Goal: Check status: Check status

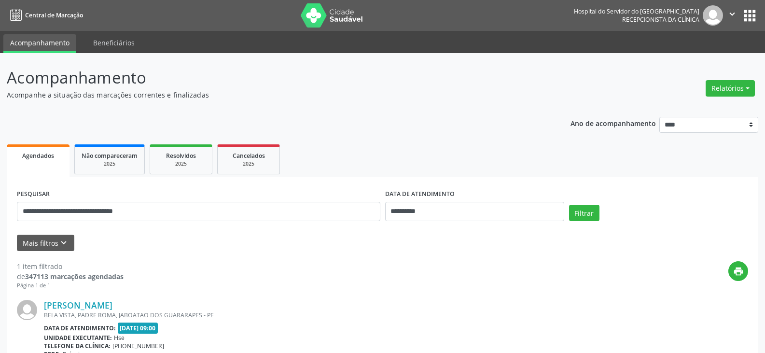
scroll to position [101, 0]
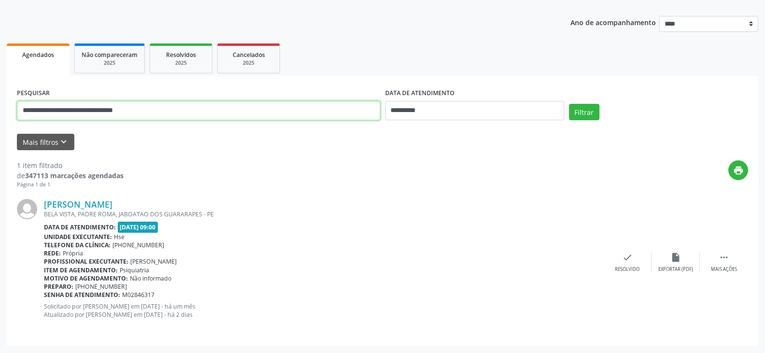
drag, startPoint x: 225, startPoint y: 116, endPoint x: 0, endPoint y: 116, distance: 224.6
click at [0, 116] on div "**********" at bounding box center [382, 152] width 765 height 401
click at [569, 104] on button "Filtrar" at bounding box center [584, 112] width 30 height 16
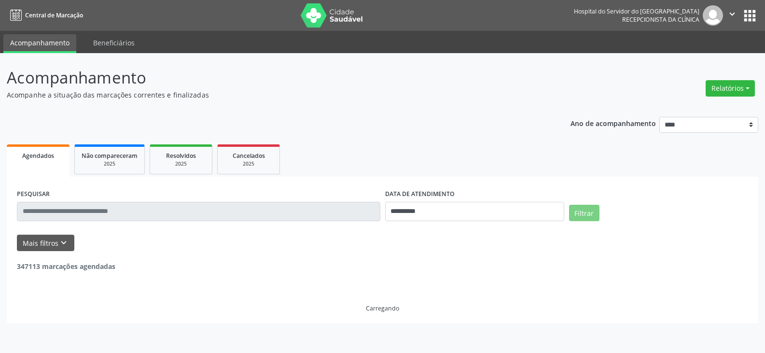
scroll to position [0, 0]
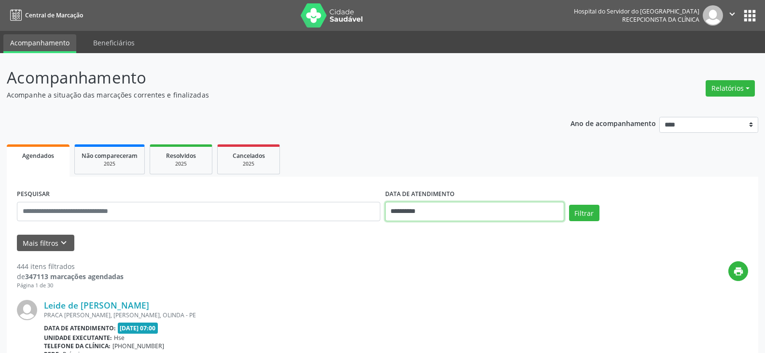
click at [417, 204] on input "**********" at bounding box center [474, 211] width 179 height 19
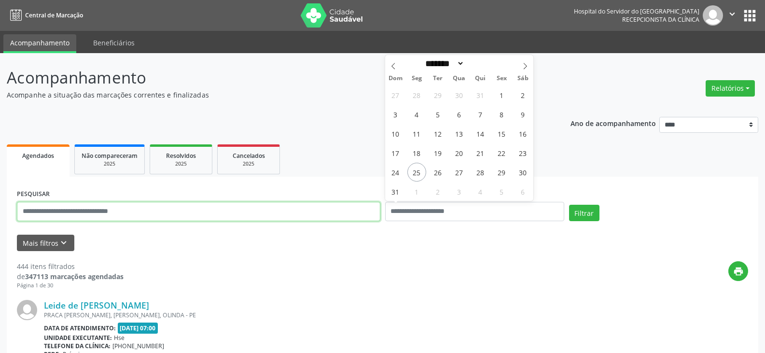
click at [227, 210] on input "text" at bounding box center [199, 211] width 364 height 19
type input "**********"
click at [569, 205] on button "Filtrar" at bounding box center [584, 213] width 30 height 16
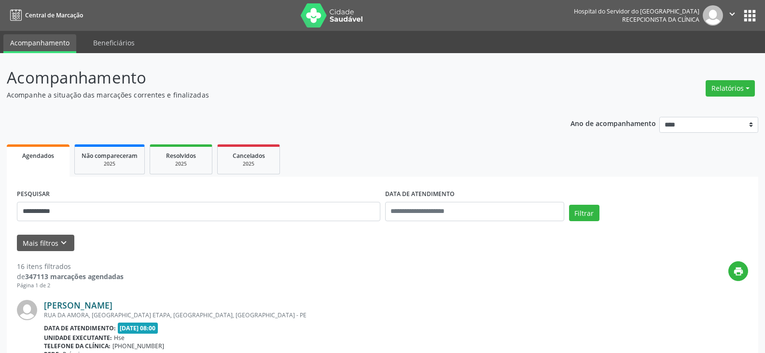
click at [113, 305] on link "[PERSON_NAME]" at bounding box center [78, 305] width 69 height 11
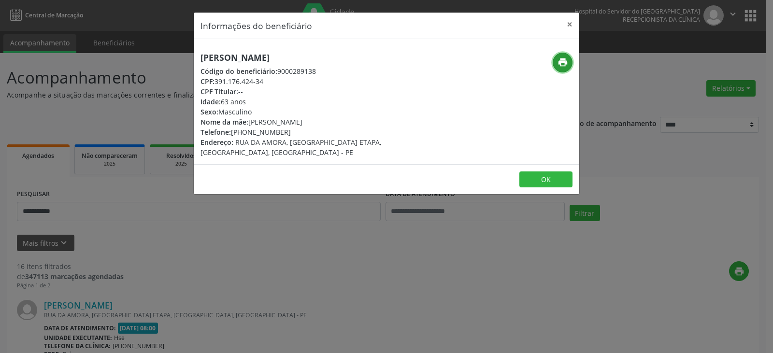
click at [560, 63] on icon "print" at bounding box center [562, 62] width 11 height 11
click at [575, 22] on button "×" at bounding box center [569, 25] width 19 height 24
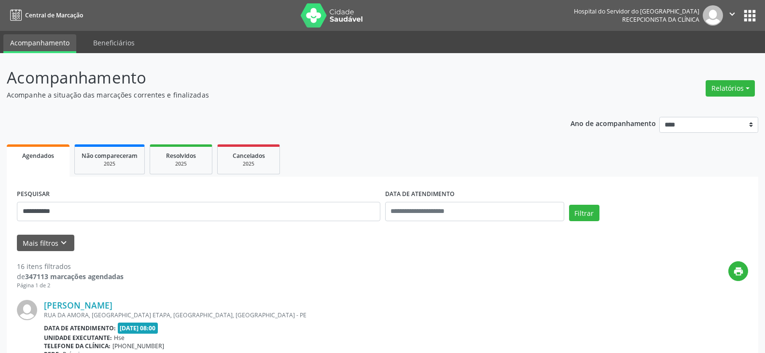
drag, startPoint x: 221, startPoint y: 199, endPoint x: 0, endPoint y: 200, distance: 220.7
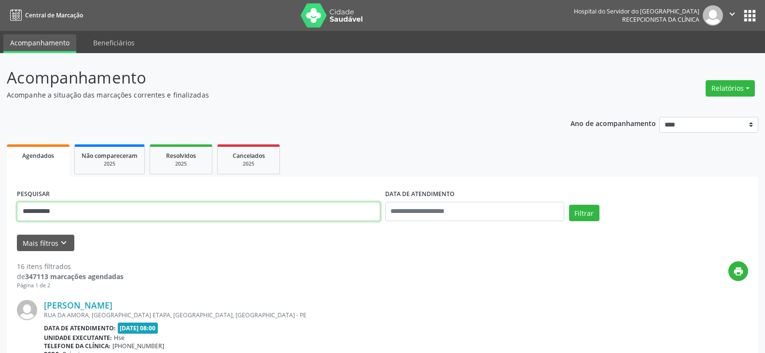
click at [283, 210] on input "text" at bounding box center [199, 211] width 364 height 19
type input "**********"
click at [569, 205] on button "Filtrar" at bounding box center [584, 213] width 30 height 16
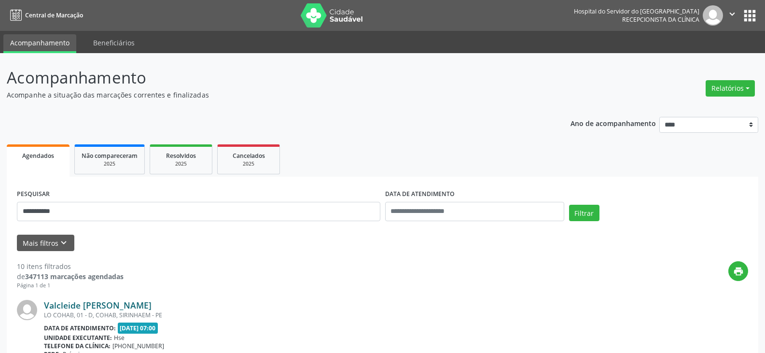
click at [131, 307] on link "Valcleide [PERSON_NAME]" at bounding box center [98, 305] width 108 height 11
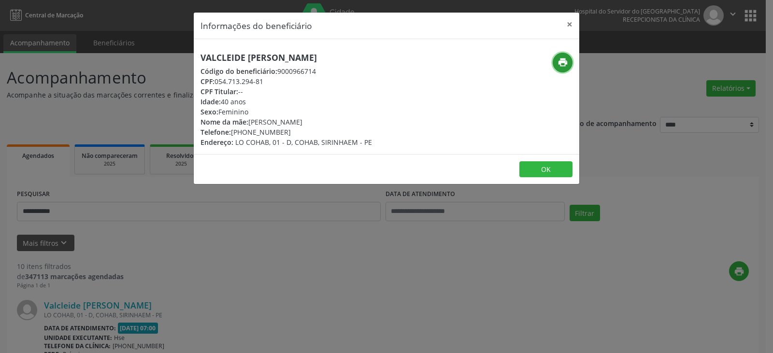
click at [559, 61] on icon "print" at bounding box center [562, 62] width 11 height 11
drag, startPoint x: 247, startPoint y: 132, endPoint x: 300, endPoint y: 131, distance: 53.1
click at [300, 131] on div "Telefone: [PHONE_NUMBER]" at bounding box center [285, 132] width 171 height 10
copy div "98411-2313"
click at [565, 20] on button "×" at bounding box center [569, 25] width 19 height 24
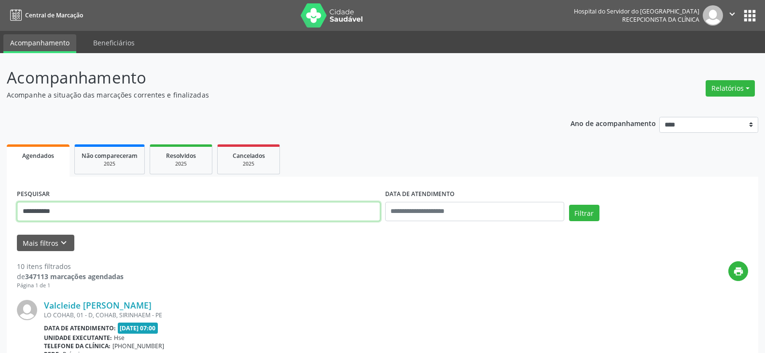
drag, startPoint x: 84, startPoint y: 208, endPoint x: 0, endPoint y: 212, distance: 84.1
